Goal: Task Accomplishment & Management: Use online tool/utility

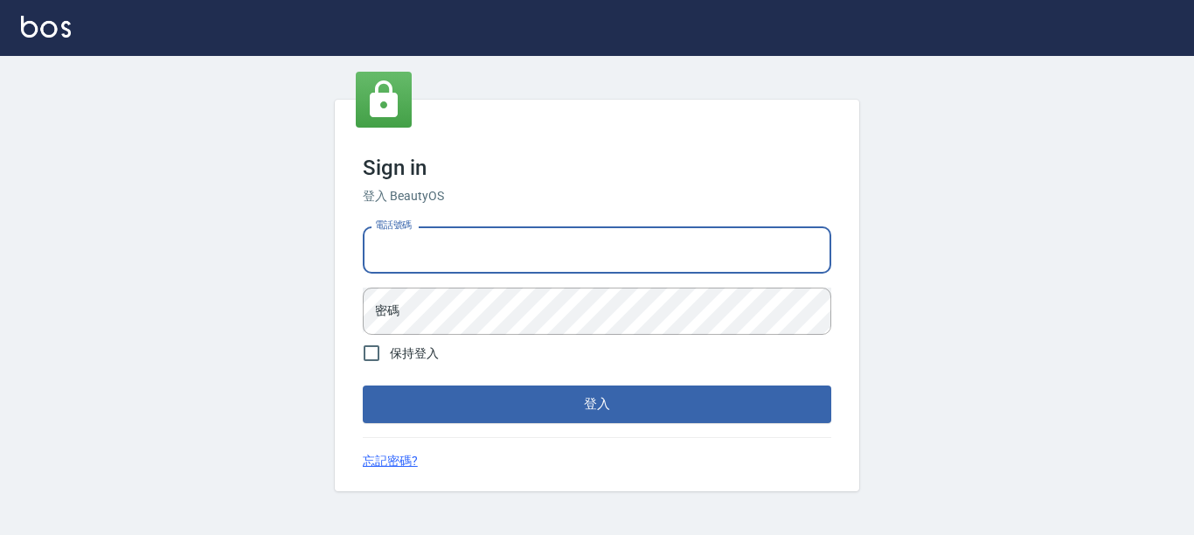
drag, startPoint x: 481, startPoint y: 238, endPoint x: 478, endPoint y: 250, distance: 12.7
click at [482, 238] on input "電話號碼" at bounding box center [597, 249] width 468 height 47
type input "7320483"
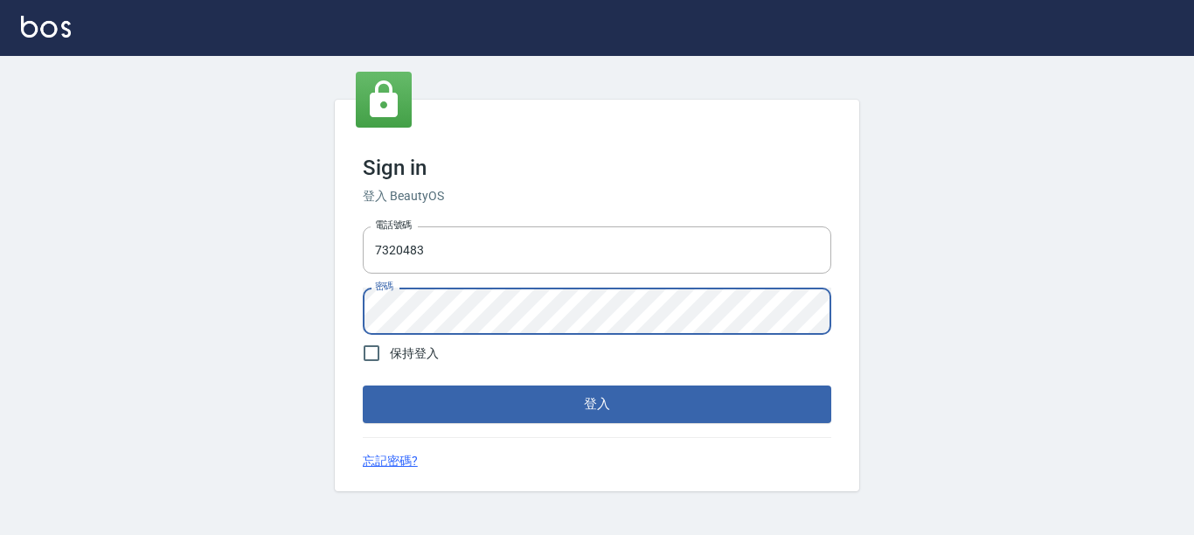
click at [363, 385] on button "登入" at bounding box center [597, 403] width 468 height 37
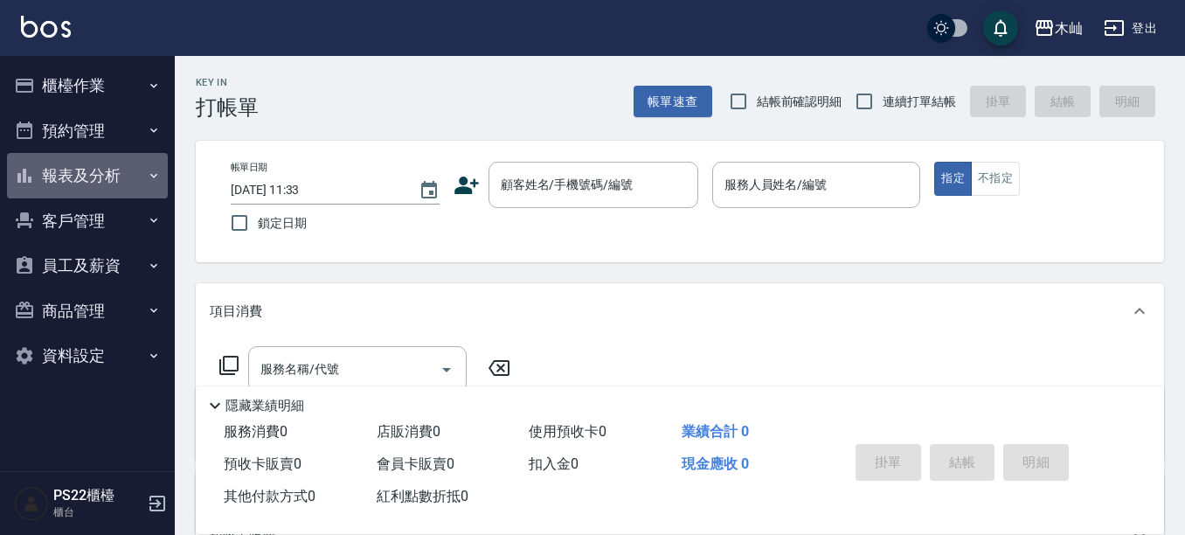
click at [73, 177] on button "報表及分析" at bounding box center [87, 175] width 161 height 45
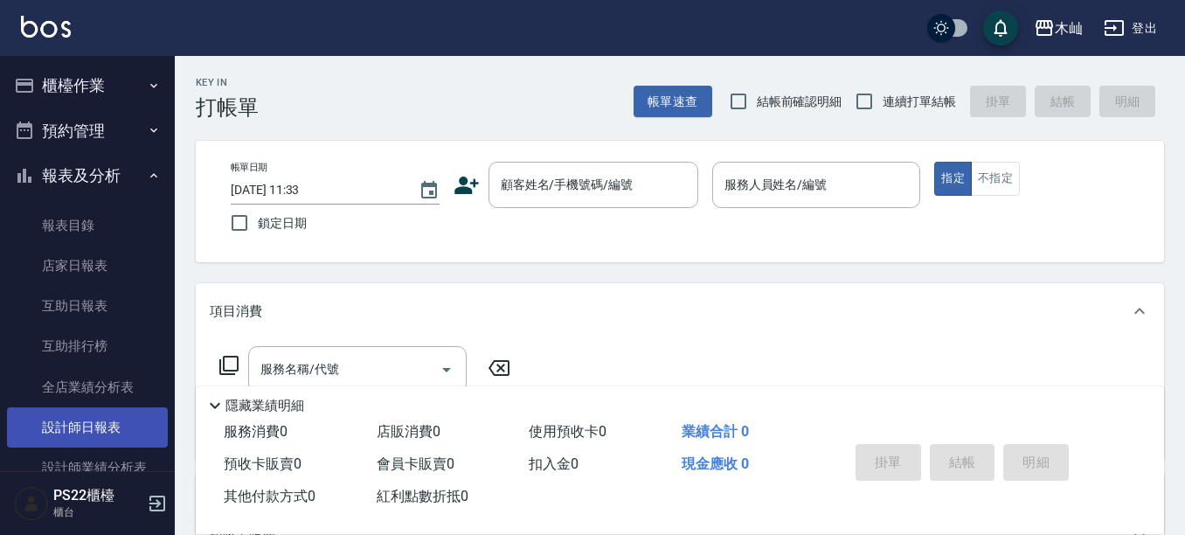
click at [114, 424] on link "設計師日報表" at bounding box center [87, 427] width 161 height 40
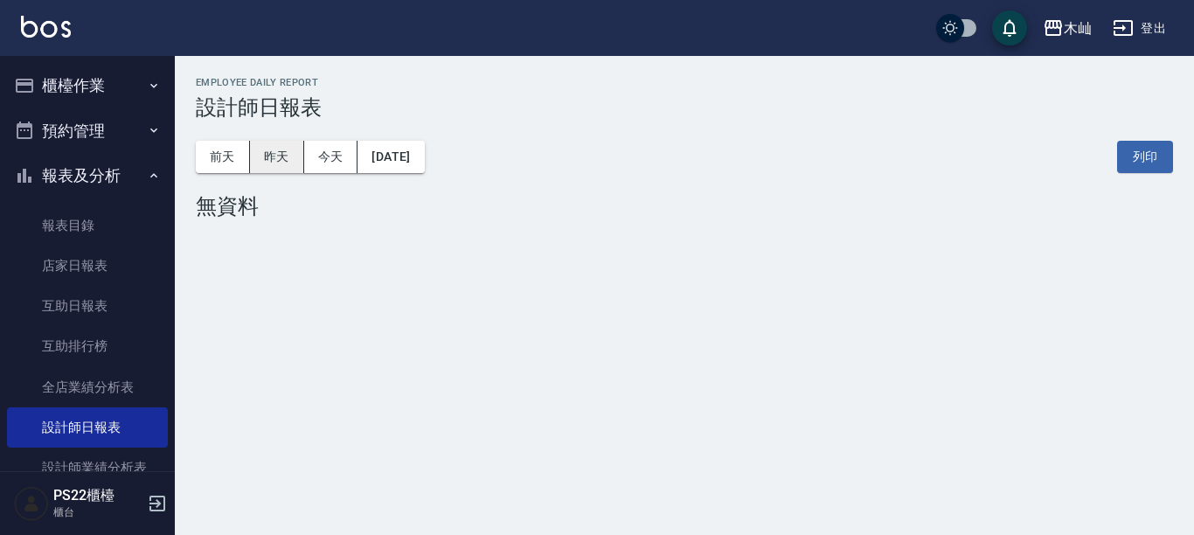
click at [286, 156] on button "昨天" at bounding box center [277, 157] width 54 height 32
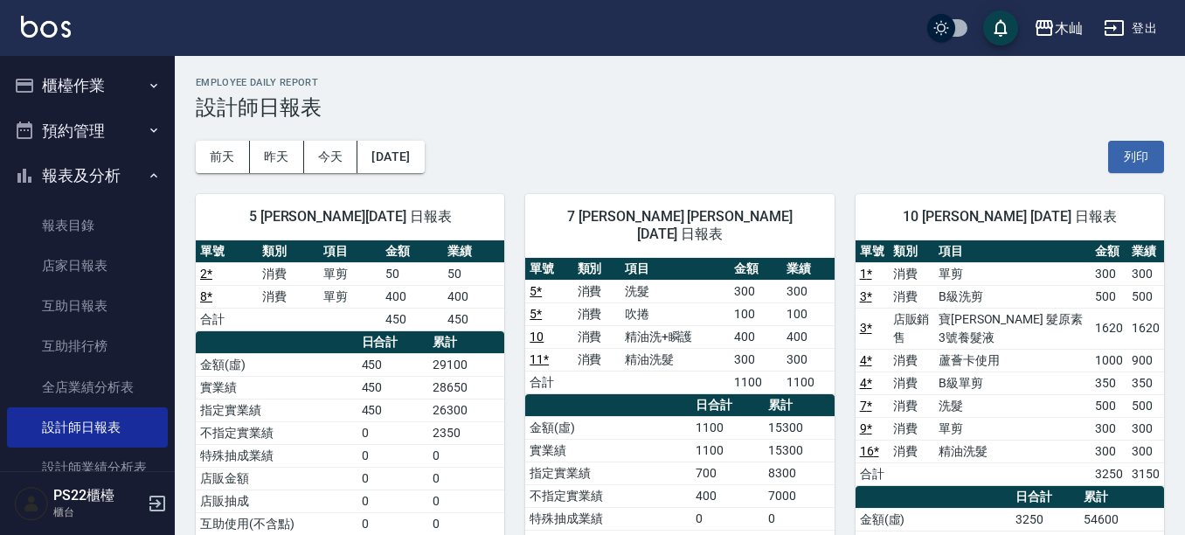
click at [71, 73] on button "櫃檯作業" at bounding box center [87, 85] width 161 height 45
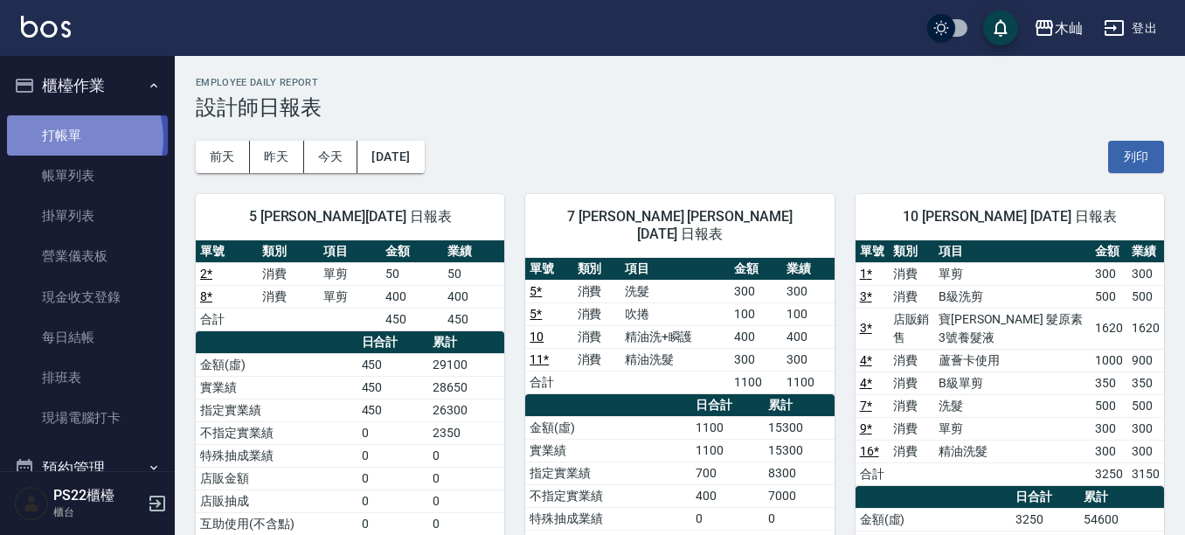
click at [71, 138] on link "打帳單" at bounding box center [87, 135] width 161 height 40
